Goal: Information Seeking & Learning: Learn about a topic

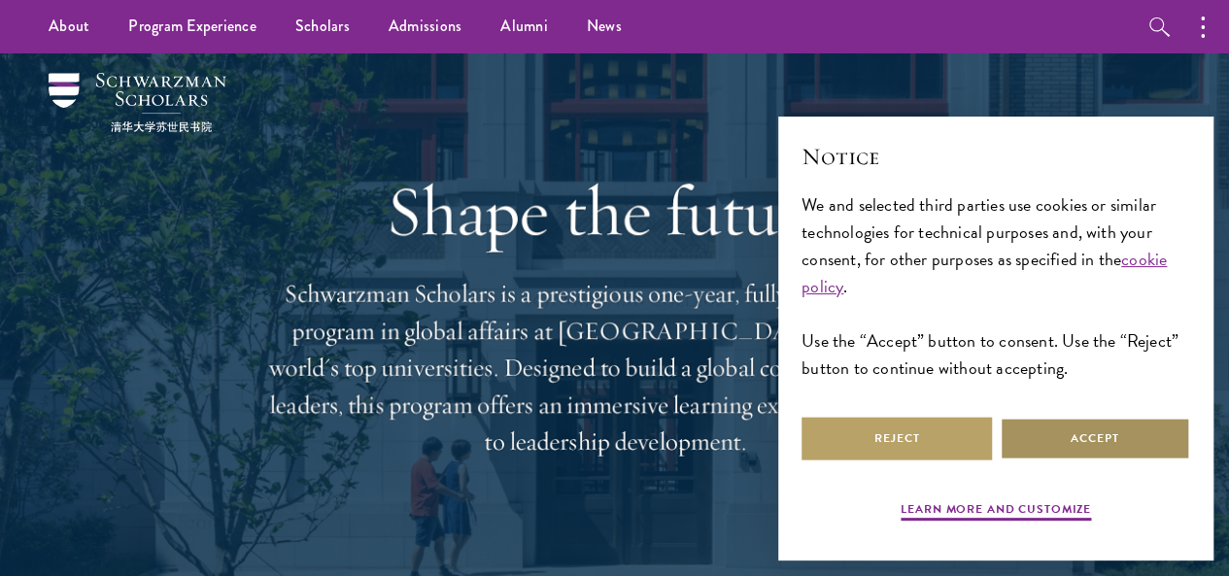
click at [1097, 431] on button "Accept" at bounding box center [1095, 439] width 190 height 44
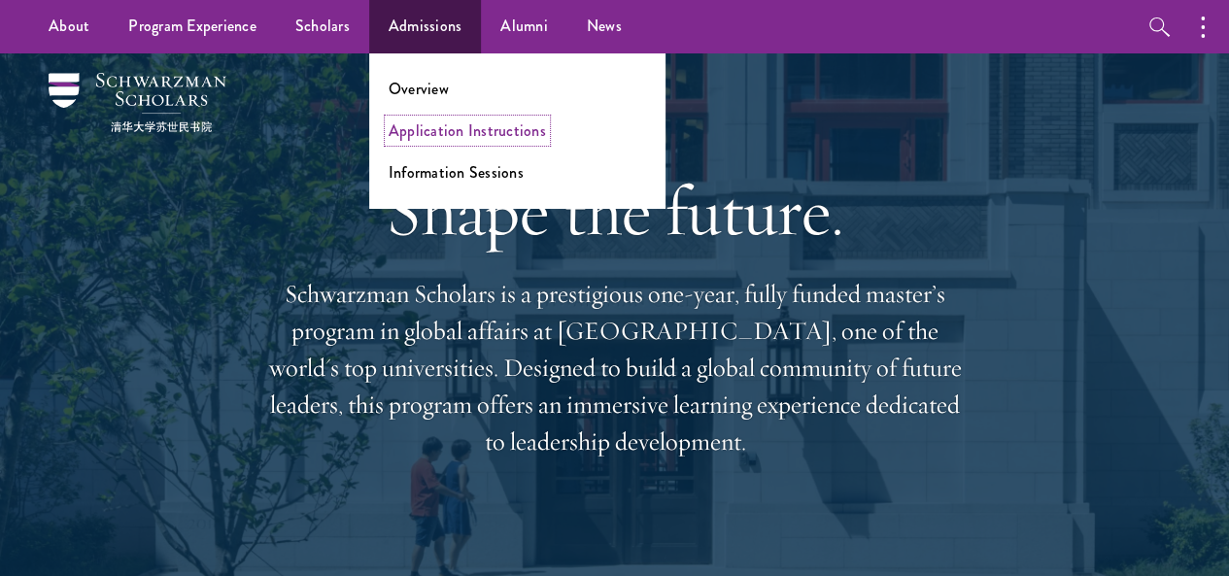
click at [399, 131] on link "Application Instructions" at bounding box center [467, 131] width 157 height 22
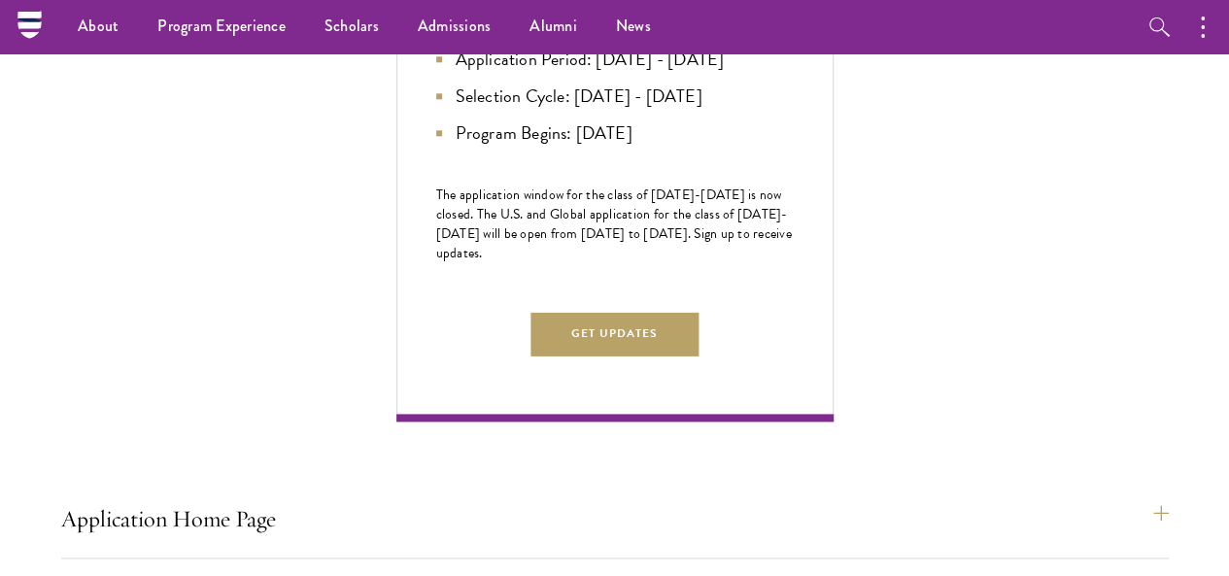
scroll to position [983, 0]
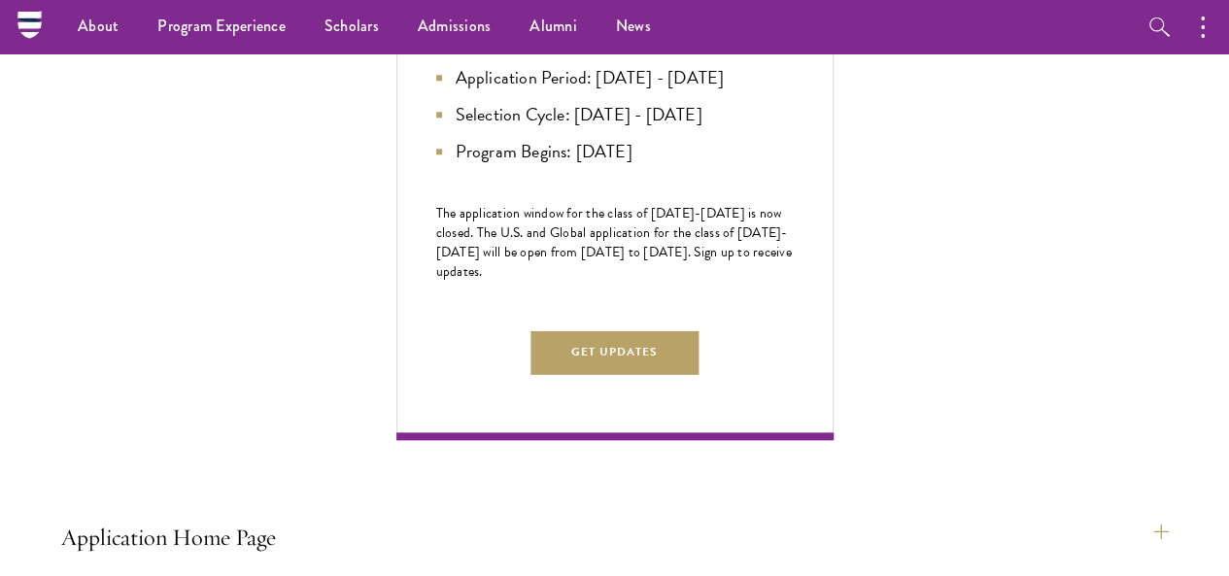
drag, startPoint x: 1236, startPoint y: 42, endPoint x: 1239, endPoint y: 179, distance: 137.1
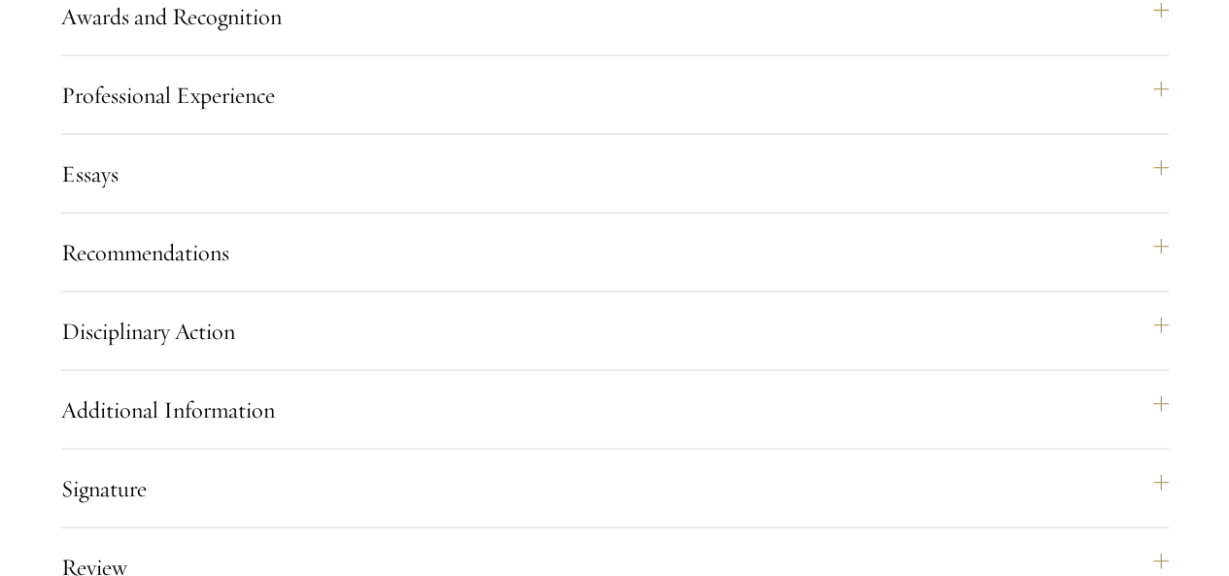
scroll to position [1996, 0]
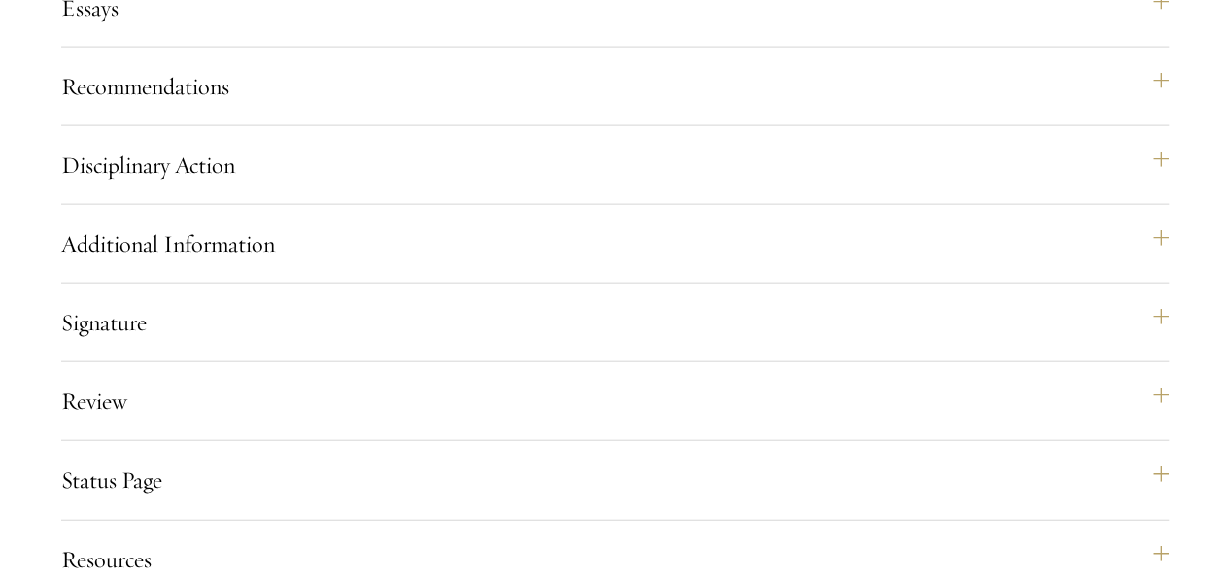
scroll to position [2148, 0]
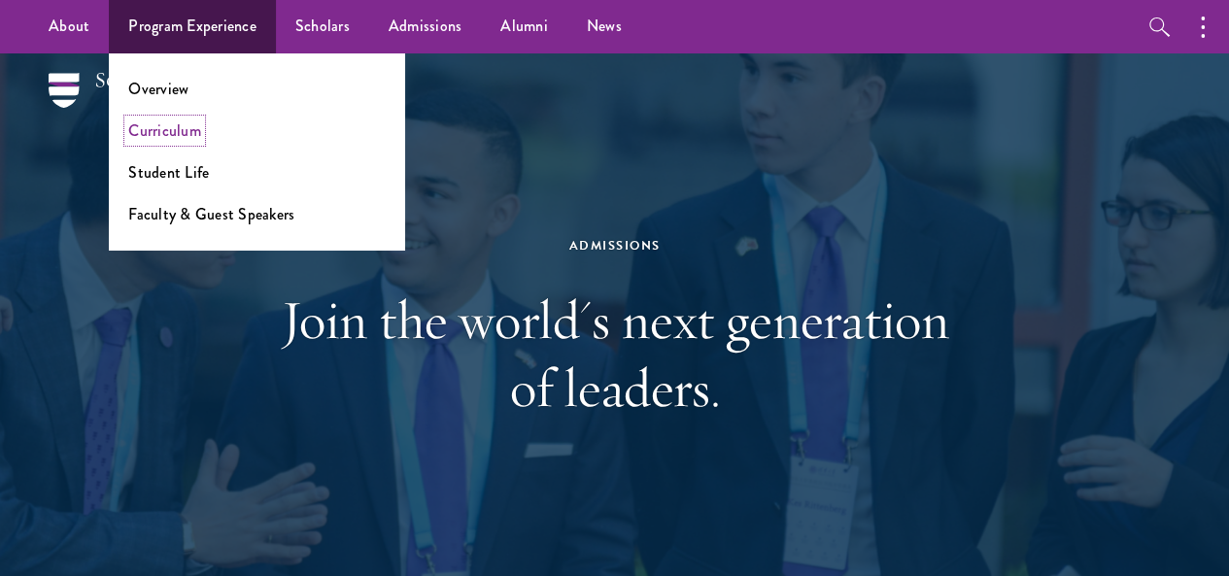
click at [146, 131] on link "Curriculum" at bounding box center [164, 131] width 73 height 22
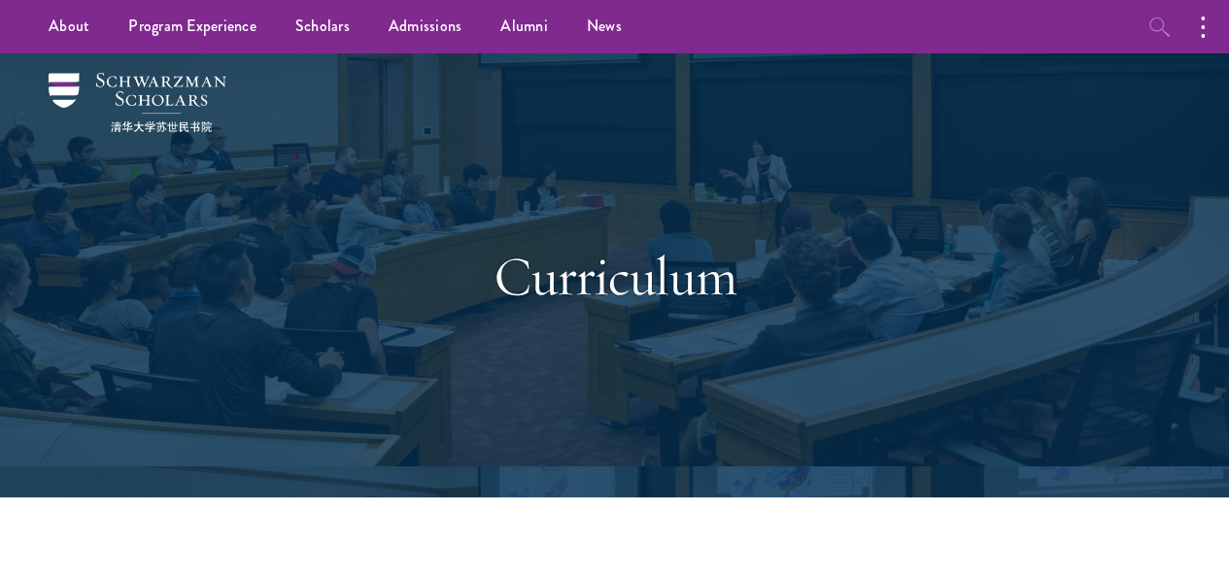
drag, startPoint x: 1235, startPoint y: 35, endPoint x: 1149, endPoint y: 19, distance: 87.9
click at [338, 34] on link "Scholars" at bounding box center [322, 26] width 93 height 53
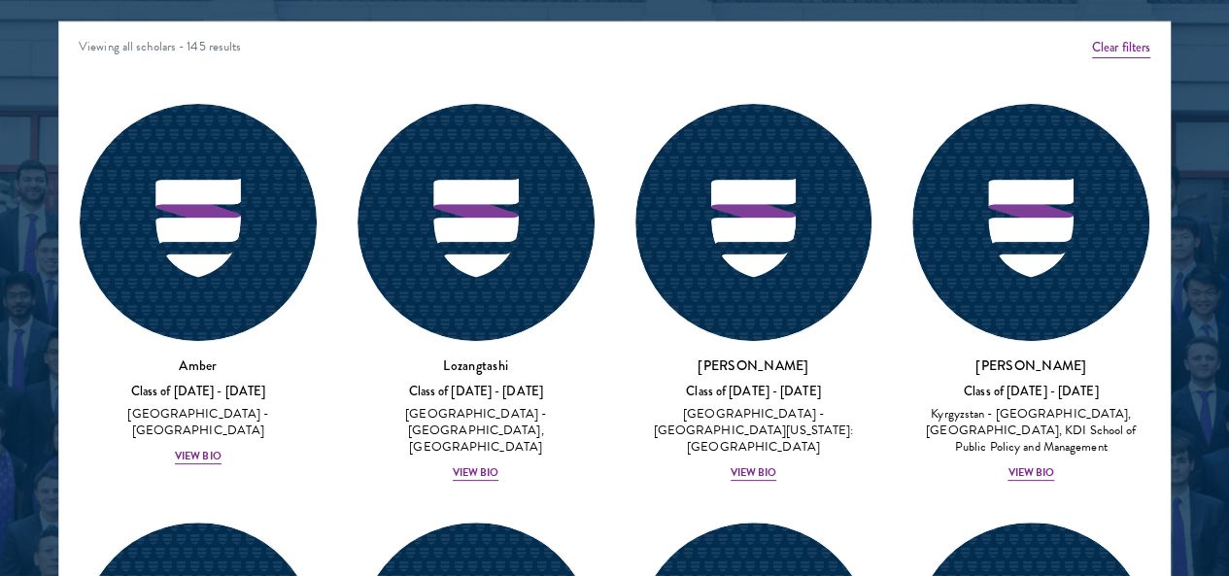
scroll to position [2529, 0]
